Goal: Communication & Community: Answer question/provide support

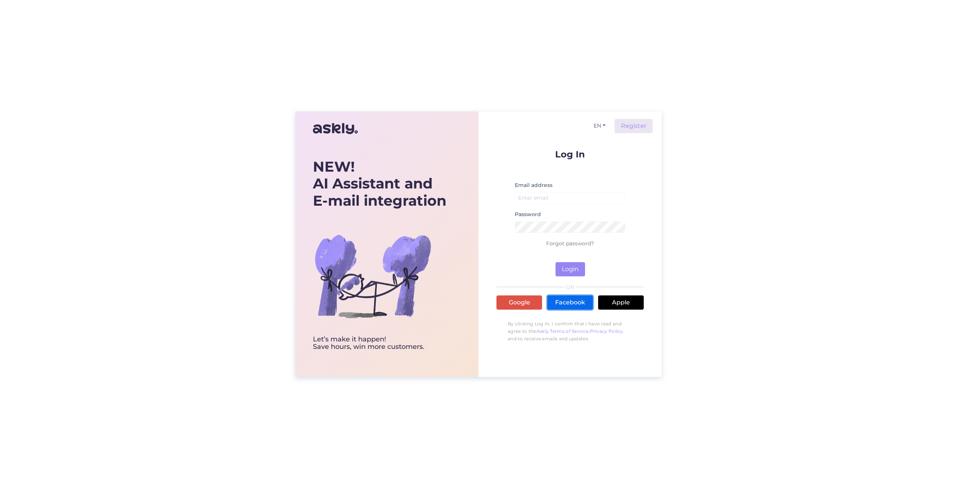
click at [567, 301] on link "Facebook" at bounding box center [570, 302] width 46 height 14
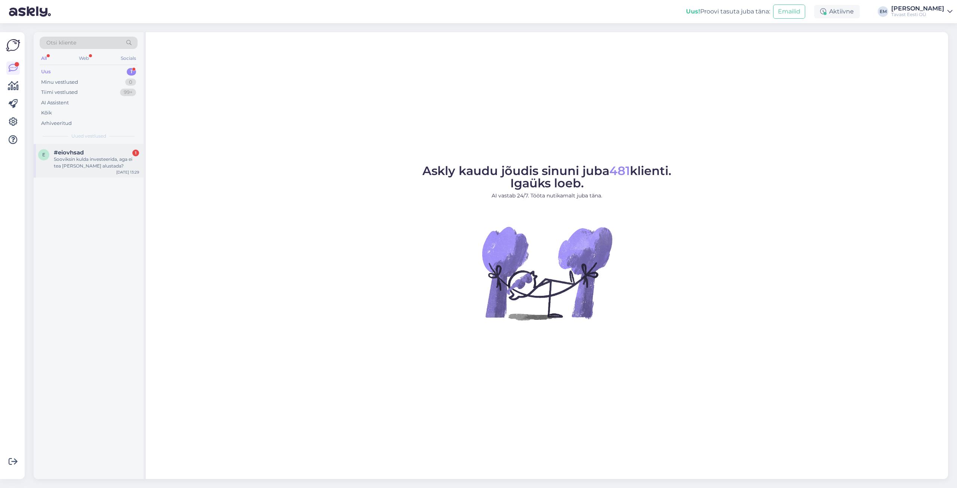
click at [74, 162] on div "Sooviksin kulda investeerida, aga ei tea [PERSON_NAME] alustada?" at bounding box center [96, 162] width 85 height 13
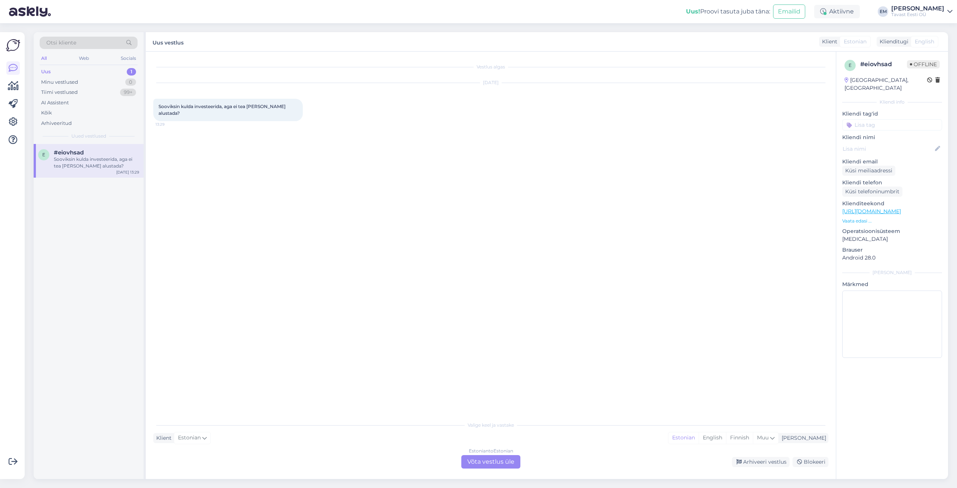
click at [331, 216] on div "Vestlus algas [DATE] Sooviksin kulda investeerida, aga ei tea [PERSON_NAME] alu…" at bounding box center [494, 234] width 682 height 351
drag, startPoint x: 281, startPoint y: 107, endPoint x: 158, endPoint y: 104, distance: 123.0
click at [158, 104] on div "Sooviksin kulda investeerida, aga ei tea [PERSON_NAME] alustada? 13:29" at bounding box center [227, 110] width 149 height 22
copy span "Sooviksin kulda investeerida, aga ei tea [PERSON_NAME] alustada?"
click at [377, 201] on div "Vestlus algas [DATE] Sooviksin kulda investeerida, aga ei tea [PERSON_NAME] alu…" at bounding box center [494, 234] width 682 height 351
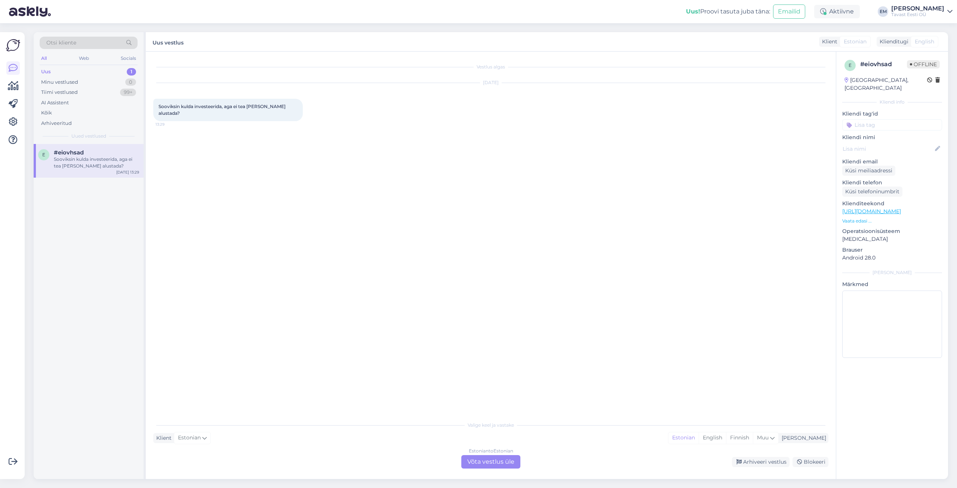
click at [482, 463] on div "Estonian to Estonian Võta vestlus üle" at bounding box center [490, 461] width 59 height 13
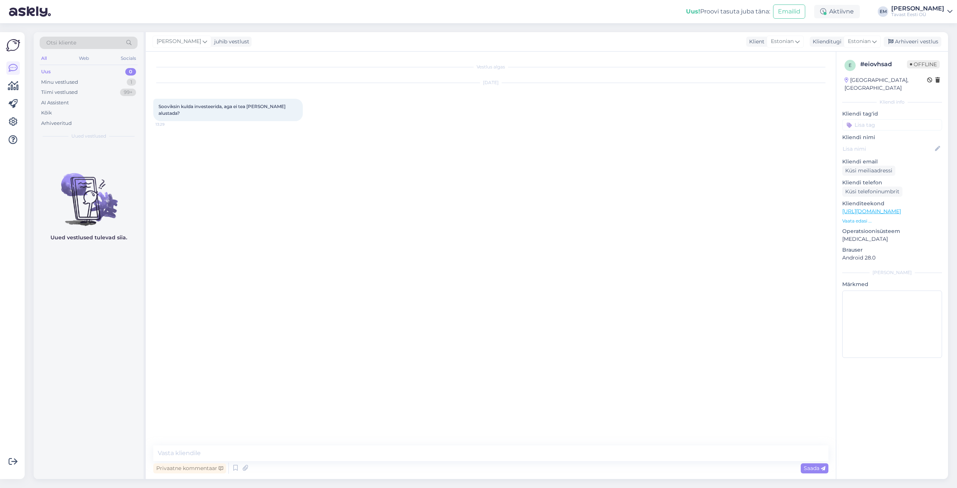
click at [399, 466] on div "Privaatne kommentaar Saada" at bounding box center [490, 468] width 675 height 14
click at [365, 445] on textarea at bounding box center [490, 453] width 675 height 16
paste textarea "Tere! See sõltub eelkõige teie eelarvest. Üldjuhul on kõige soodsam soetada suu…"
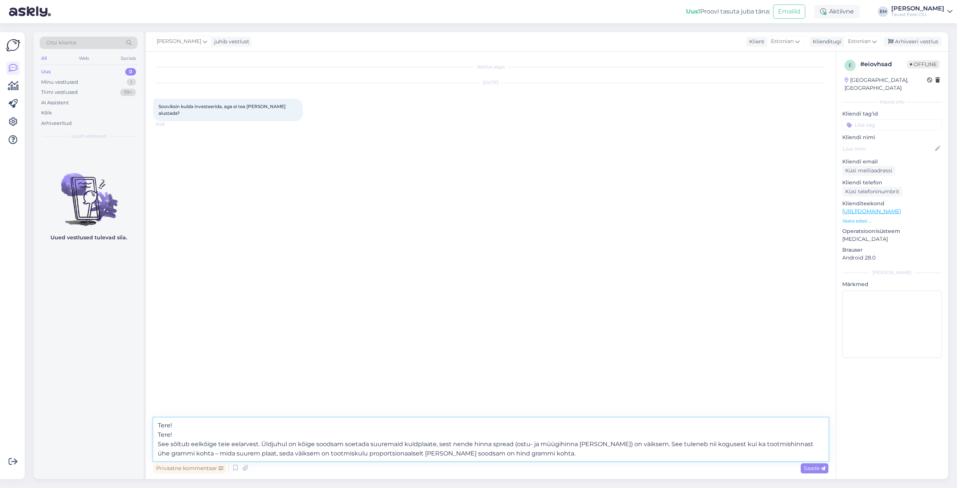
drag, startPoint x: 178, startPoint y: 424, endPoint x: 149, endPoint y: 422, distance: 28.1
click at [149, 422] on div "Vestlus algas [DATE] Sooviksin kulda investeerida, aga ei tea [PERSON_NAME] alu…" at bounding box center [491, 265] width 690 height 427
click at [192, 434] on textarea "Tere! See sõltub eelkõige teie eelarvest. Üldjuhul on kõige soodsam soetada suu…" at bounding box center [490, 444] width 675 height 34
click at [527, 453] on textarea "Tere! See sõltub eelkõige teie eelarvest. Üldjuhul on kõige soodsam soetada suu…" at bounding box center [490, 444] width 675 height 34
paste textarea "soodsam on hind grammi kohta. Kui valida, kas osta mitu väikest või üks suurem,…"
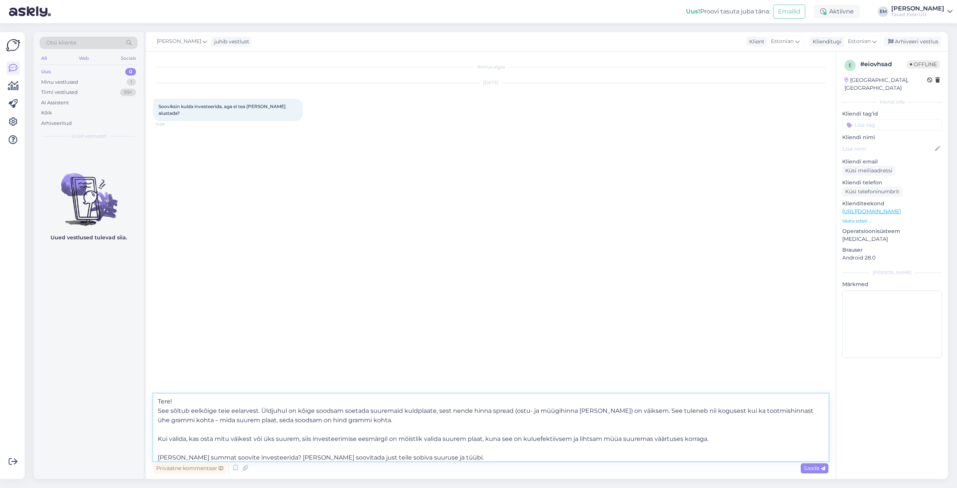
click at [412, 457] on textarea "Tere! See sõltub eelkõige teie eelarvest. Üldjuhul on kõige soodsam soetada suu…" at bounding box center [490, 427] width 675 height 67
type textarea "Tere! See sõltub eelkõige teie eelarvest. Üldjuhul on kõige soodsam soetada suu…"
click at [808, 467] on span "Saada" at bounding box center [814, 468] width 22 height 7
